Goal: Task Accomplishment & Management: Use online tool/utility

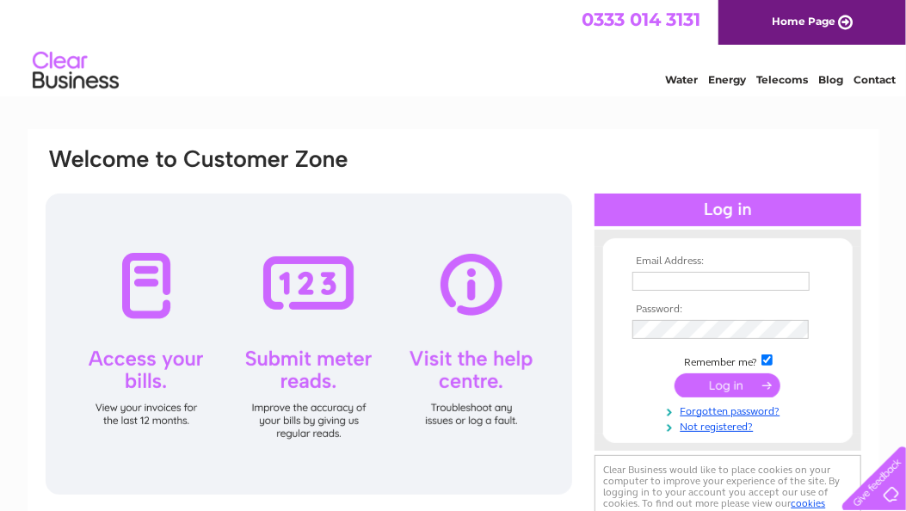
click at [650, 275] on input "text" at bounding box center [721, 281] width 177 height 19
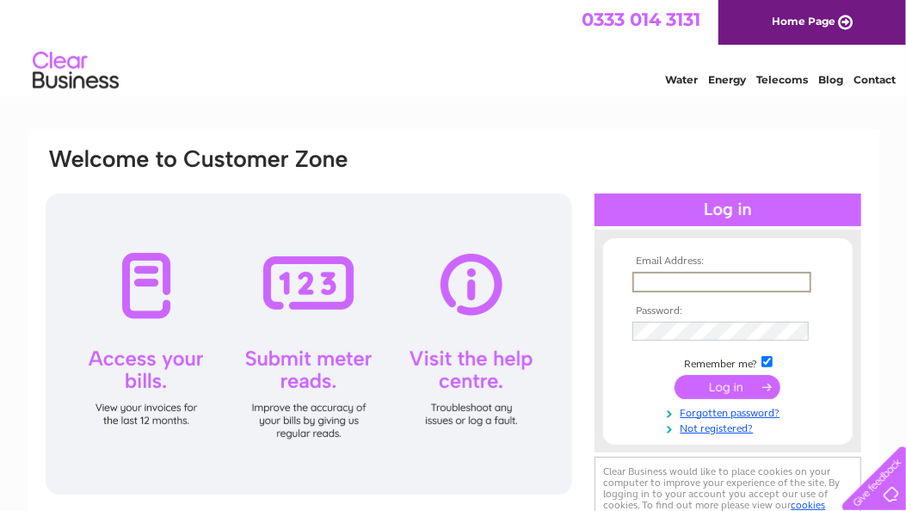
type input "derek.rudland@btinternet.com"
click at [729, 386] on input "submit" at bounding box center [728, 386] width 106 height 24
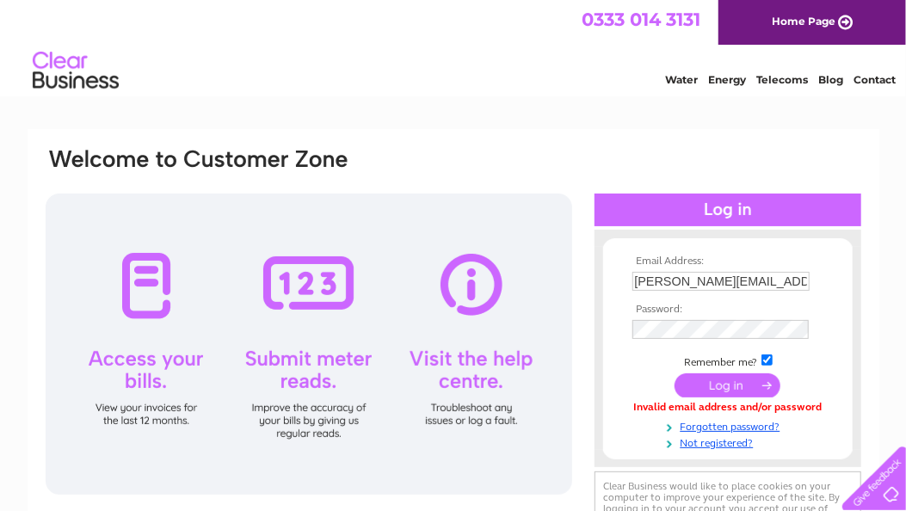
click at [729, 378] on input "submit" at bounding box center [728, 386] width 106 height 24
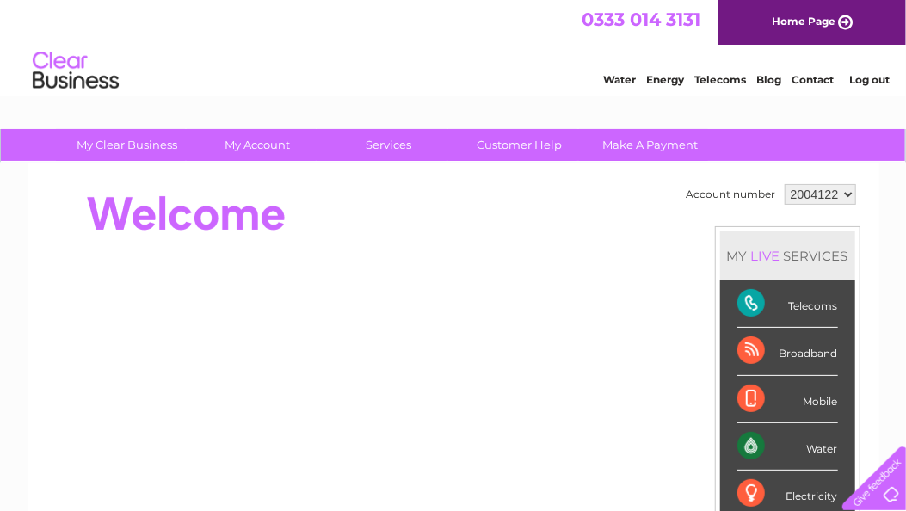
click at [756, 445] on div "Water" at bounding box center [788, 446] width 101 height 47
click at [751, 436] on div "Water" at bounding box center [788, 446] width 101 height 47
click at [807, 439] on div "Water" at bounding box center [788, 446] width 101 height 47
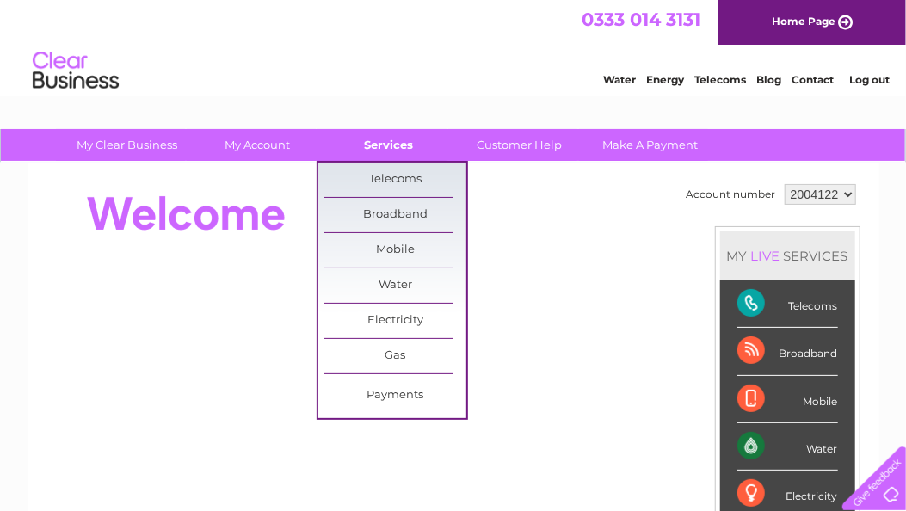
click at [387, 145] on link "Services" at bounding box center [389, 145] width 142 height 32
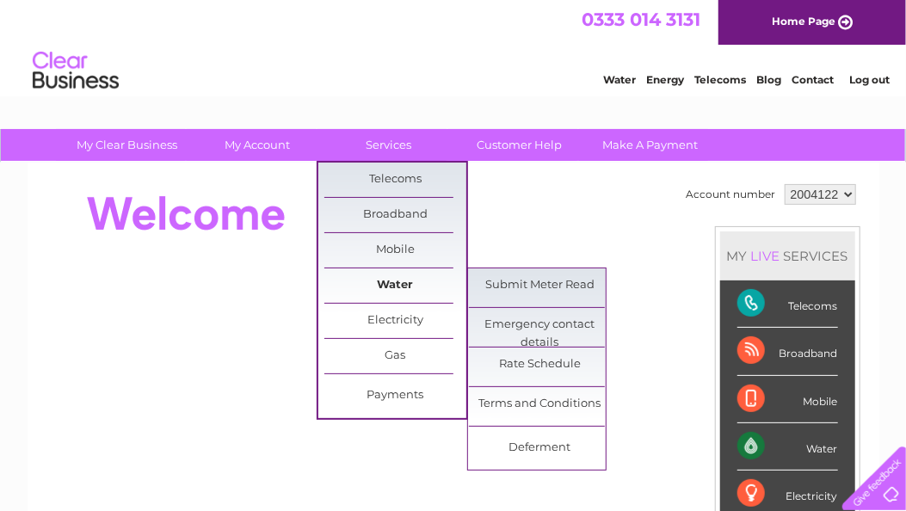
click at [391, 286] on link "Water" at bounding box center [395, 286] width 142 height 34
click at [553, 287] on link "Submit Meter Read" at bounding box center [540, 286] width 142 height 34
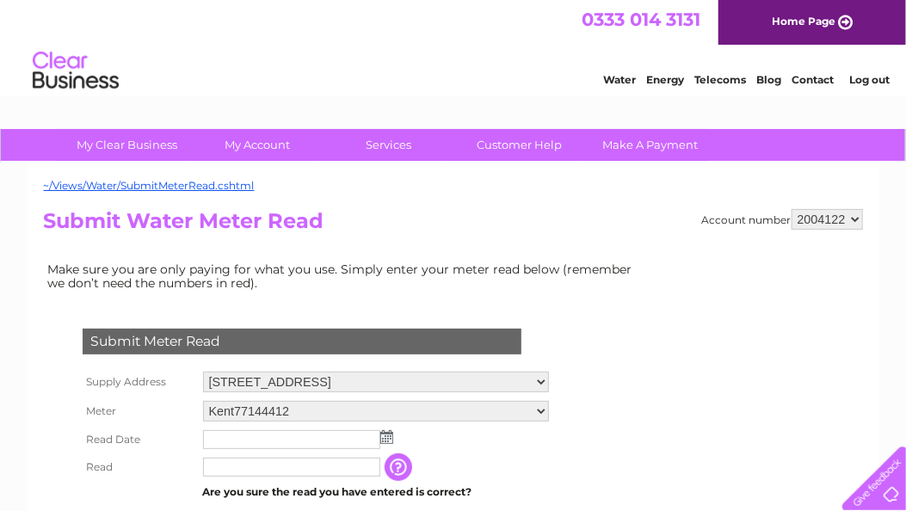
click at [386, 435] on img at bounding box center [386, 437] width 13 height 14
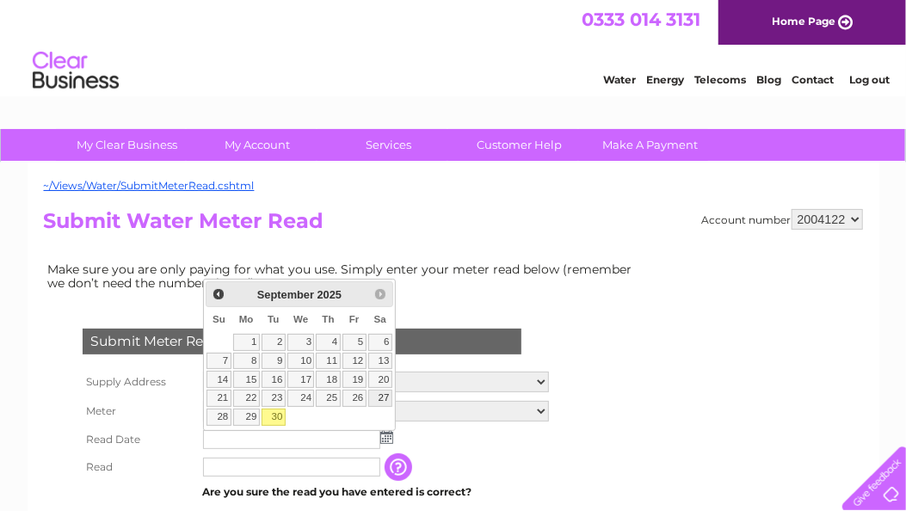
click at [383, 393] on link "27" at bounding box center [380, 398] width 24 height 17
type input "[DATE]"
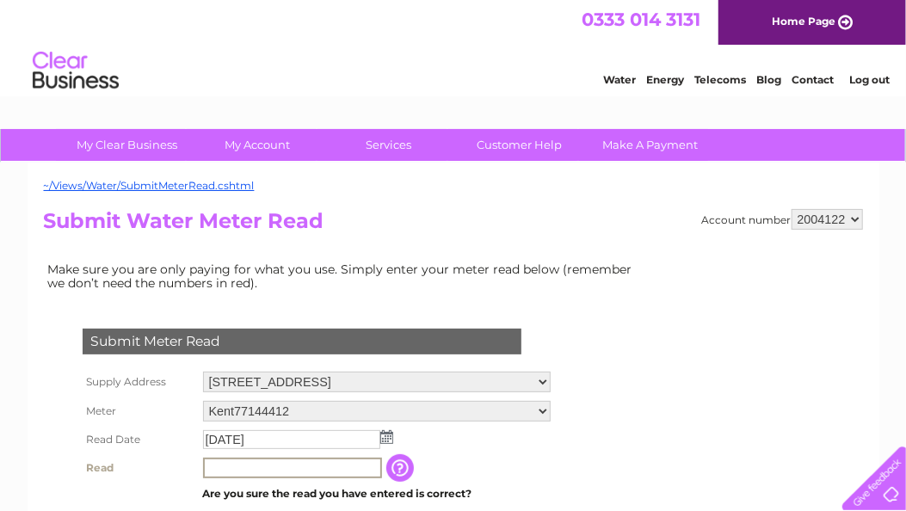
click at [228, 466] on input "text" at bounding box center [292, 468] width 179 height 21
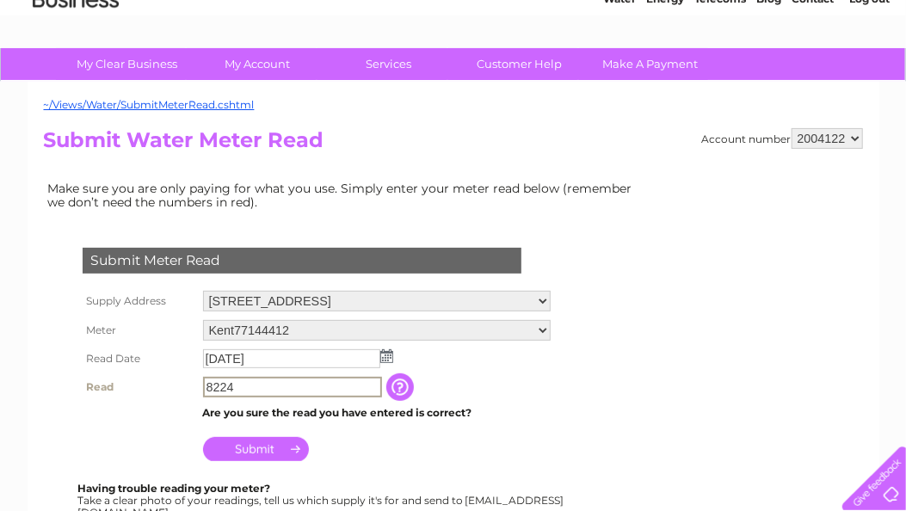
scroll to position [91, 0]
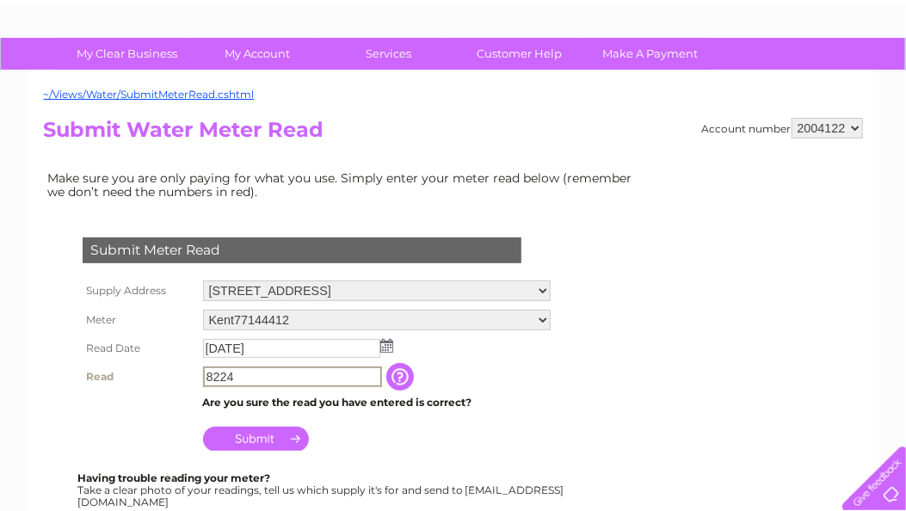
type input "8224"
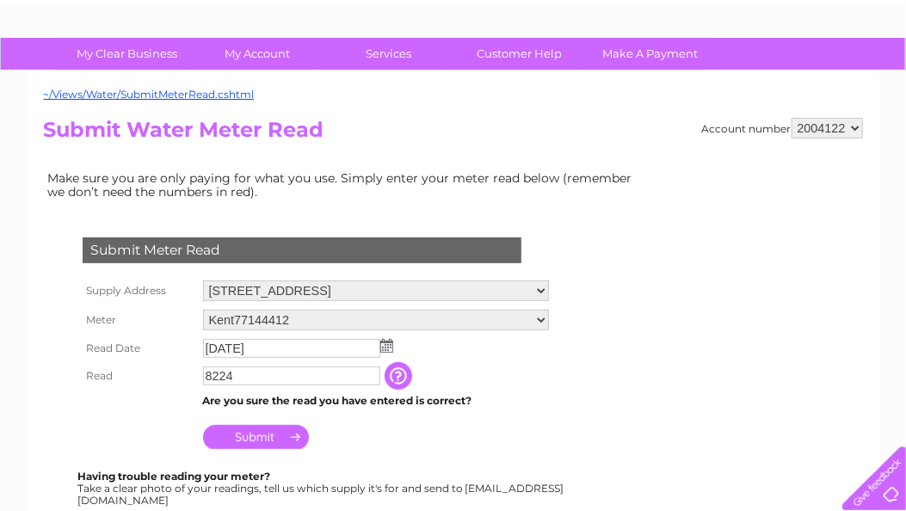
click at [262, 431] on input "Submit" at bounding box center [256, 437] width 106 height 24
